Goal: Information Seeking & Learning: Understand process/instructions

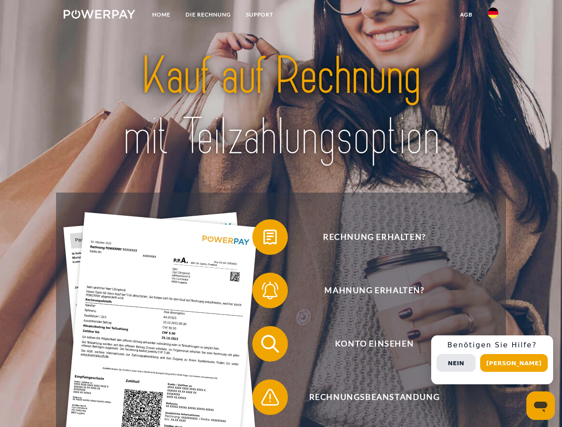
click at [99, 16] on img at bounding box center [100, 14] width 72 height 9
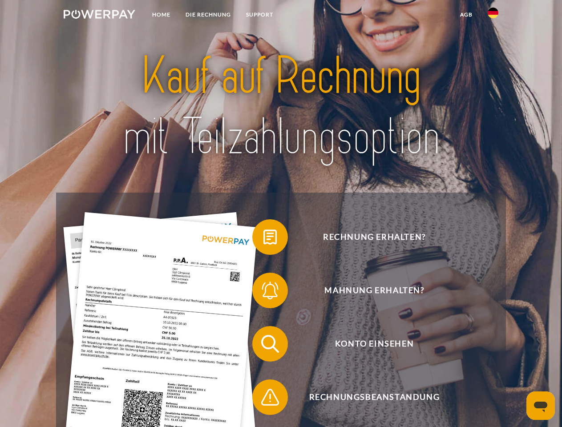
click at [493, 16] on img at bounding box center [493, 13] width 11 height 11
click at [466, 15] on link "agb" at bounding box center [467, 15] width 28 height 16
click at [263, 239] on span at bounding box center [257, 237] width 45 height 45
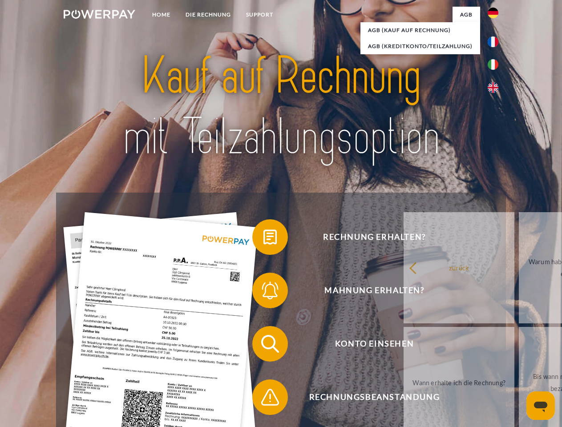
click at [263, 292] on div "Rechnung erhalten? Mahnung erhalten? Konto einsehen" at bounding box center [280, 371] width 449 height 356
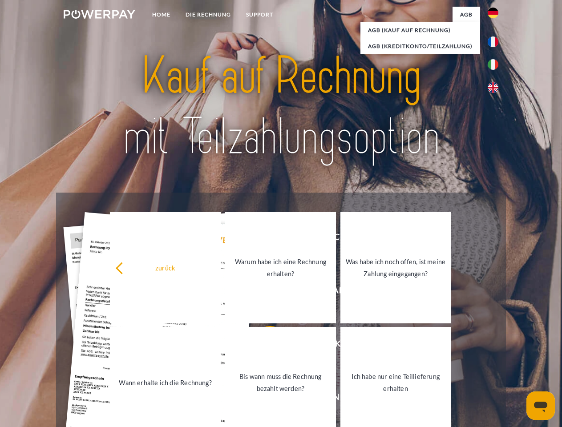
click at [263, 346] on link "Bis wann muss die Rechnung bezahlt werden?" at bounding box center [280, 382] width 111 height 111
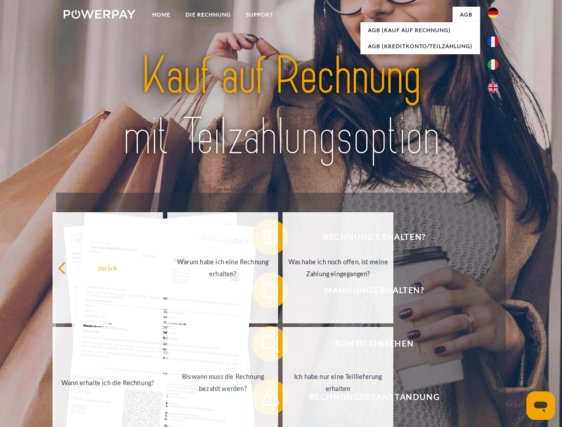
click at [263, 399] on span at bounding box center [257, 397] width 45 height 45
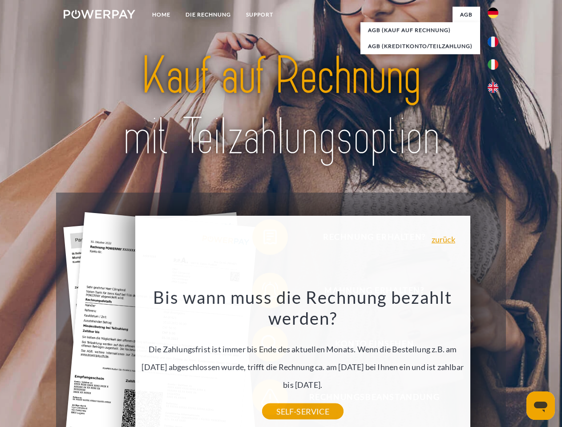
click at [495, 360] on div "Rechnung erhalten? Mahnung erhalten? Konto einsehen" at bounding box center [280, 371] width 449 height 356
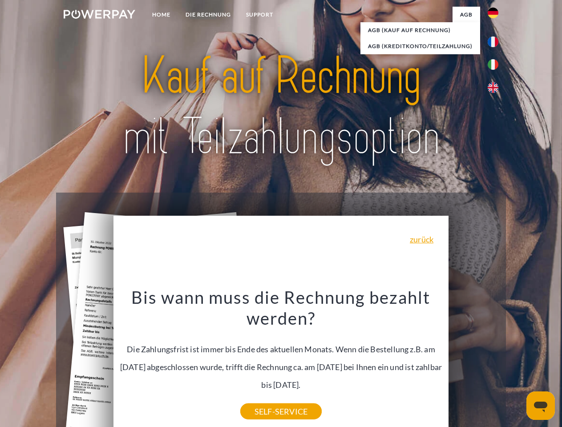
click at [473, 362] on span "Konto einsehen" at bounding box center [374, 344] width 218 height 36
click at [517, 363] on header "Home DIE RECHNUNG SUPPORT" at bounding box center [281, 307] width 562 height 615
